Goal: Complete application form

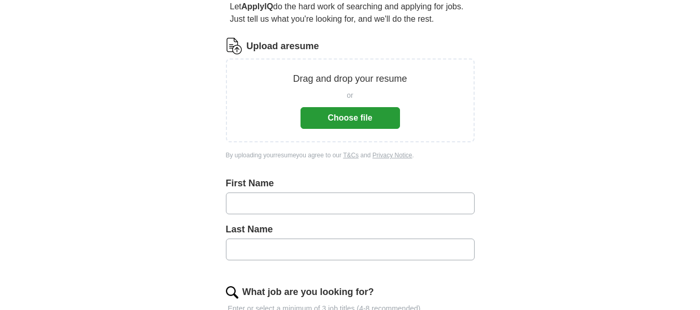
click at [351, 114] on button "Choose file" at bounding box center [351, 118] width 100 height 22
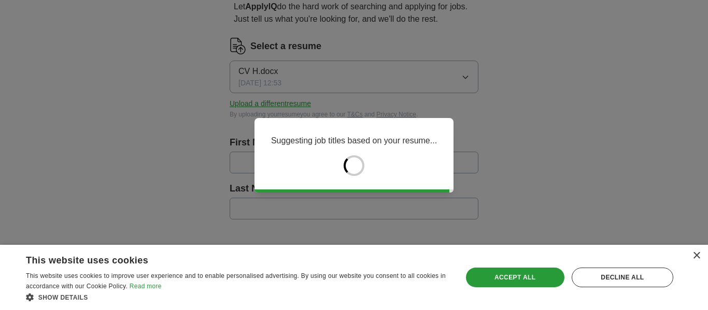
type input "********"
type input "*******"
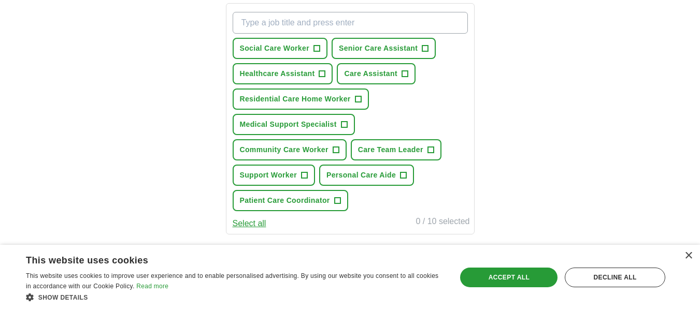
scroll to position [363, 0]
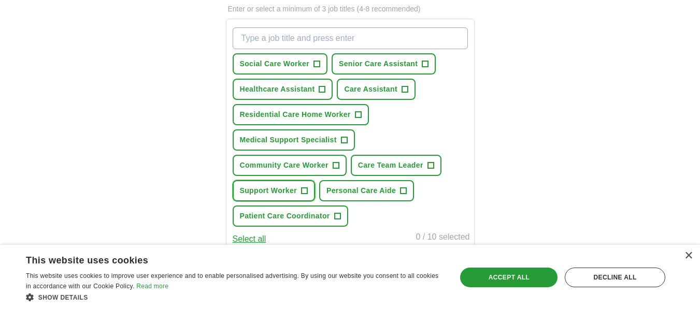
click at [271, 193] on span "Support Worker" at bounding box center [268, 191] width 57 height 11
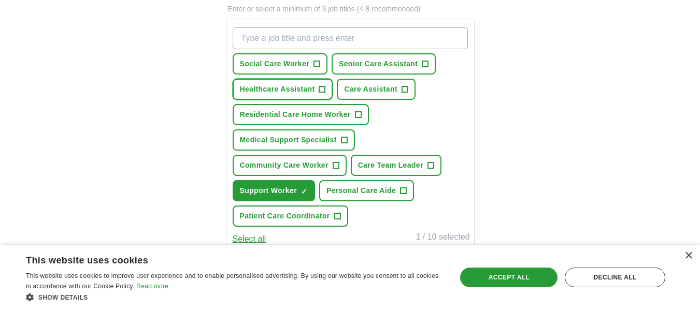
click at [264, 90] on span "Healthcare Assistant" at bounding box center [277, 89] width 75 height 11
click at [370, 89] on span "Care Assistant" at bounding box center [370, 89] width 53 height 11
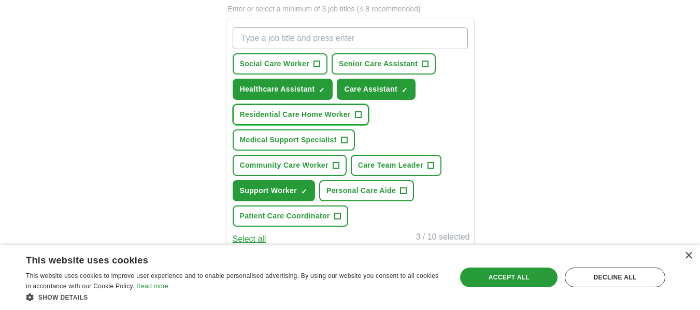
click at [267, 116] on span "Residential Care Home Worker" at bounding box center [295, 114] width 111 height 11
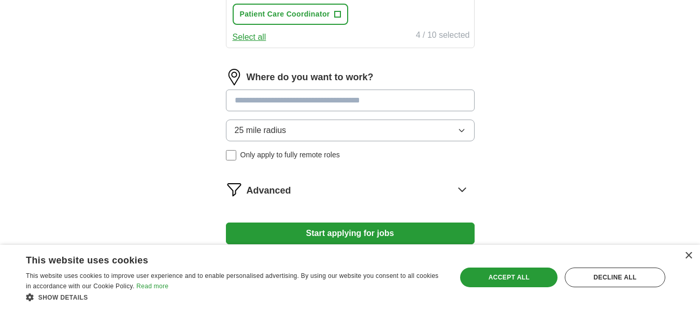
scroll to position [570, 0]
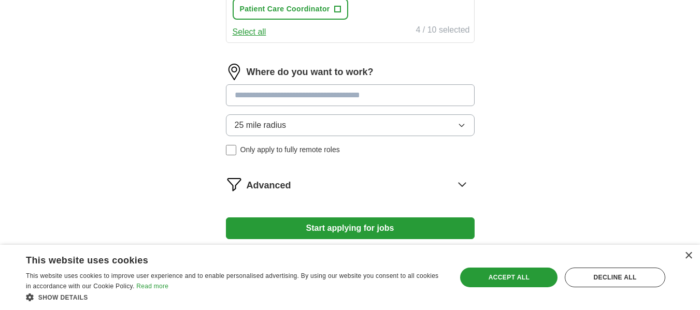
click at [276, 98] on input at bounding box center [350, 95] width 249 height 22
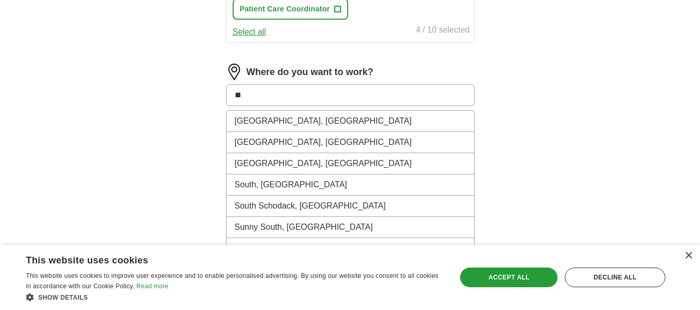
type input "*"
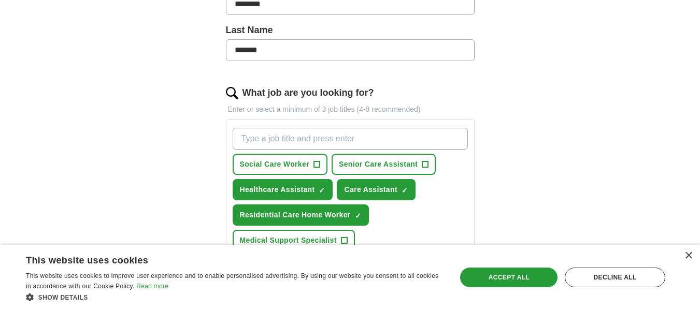
scroll to position [259, 0]
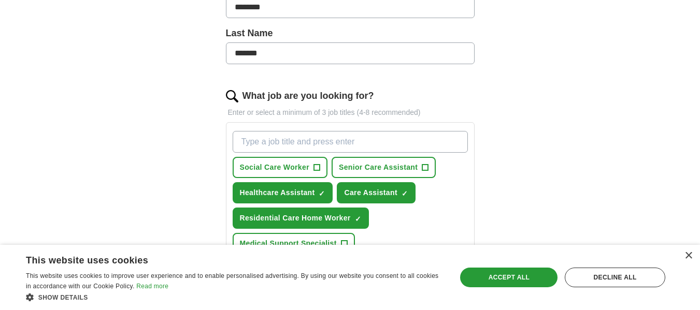
click at [262, 145] on input "What job are you looking for?" at bounding box center [350, 142] width 235 height 22
type input "south yorkshire"
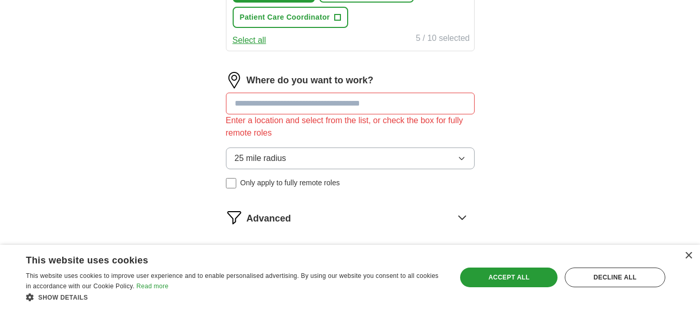
scroll to position [570, 0]
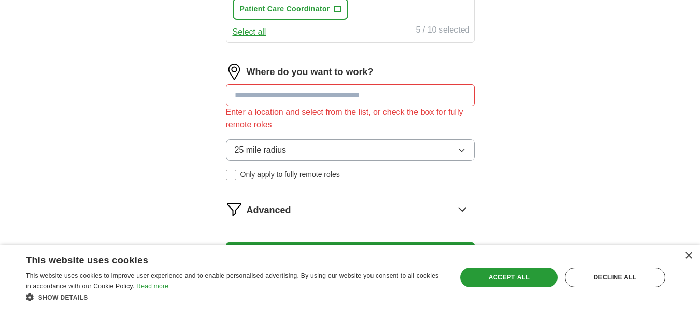
click at [287, 99] on input at bounding box center [350, 95] width 249 height 22
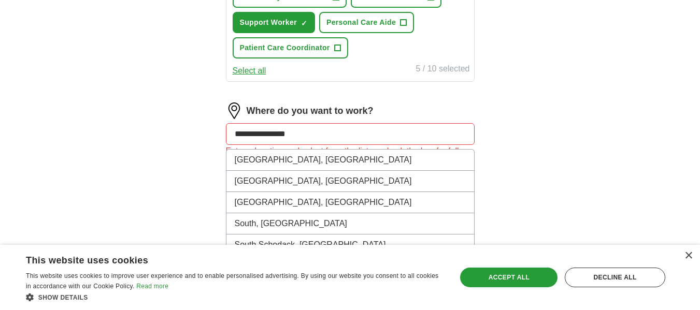
scroll to position [536, 0]
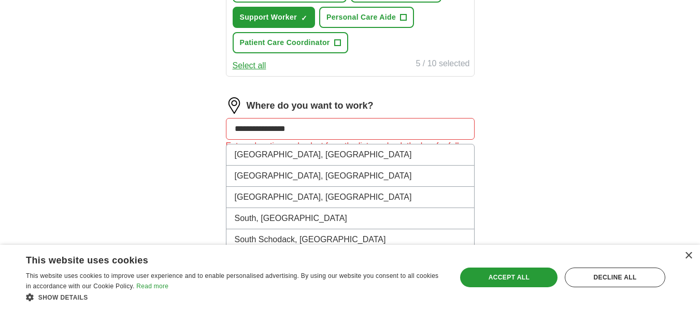
type input "**********"
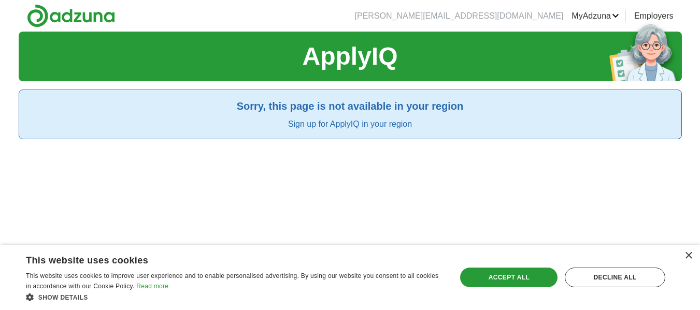
click at [74, 15] on img at bounding box center [71, 15] width 88 height 23
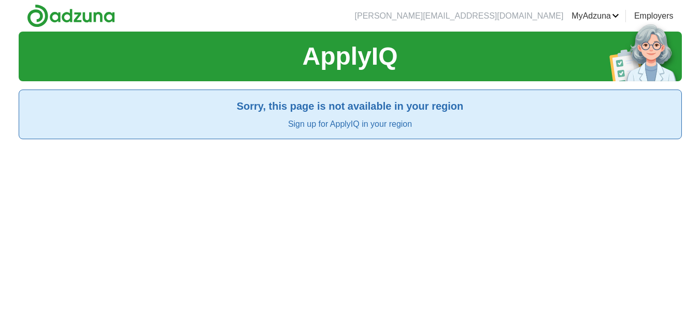
click at [384, 125] on link "Sign up for ApplyIQ in your region" at bounding box center [350, 124] width 124 height 9
